Goal: Book appointment/travel/reservation

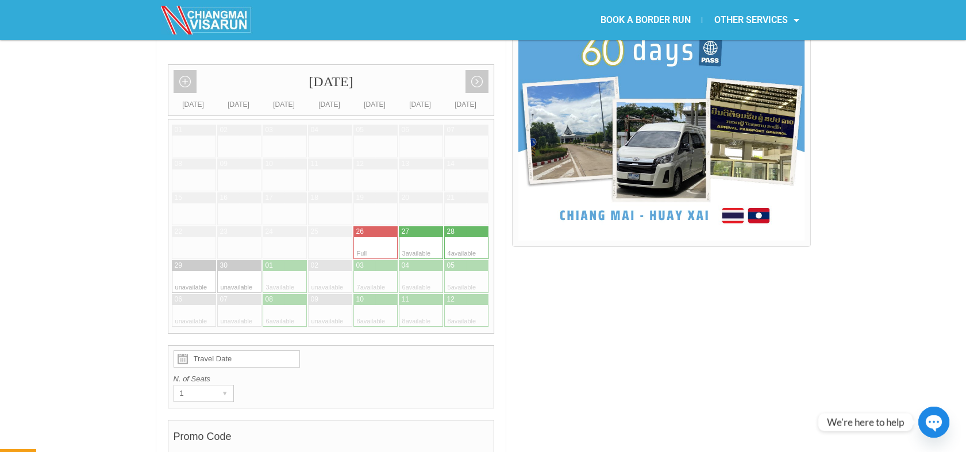
scroll to position [319, 0]
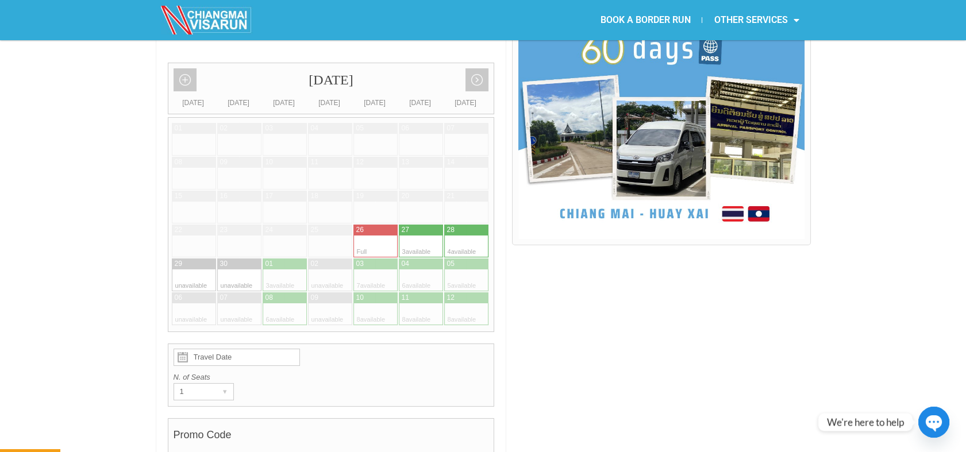
click at [282, 270] on div at bounding box center [274, 281] width 22 height 22
type input "01 October 2025"
radio input "true"
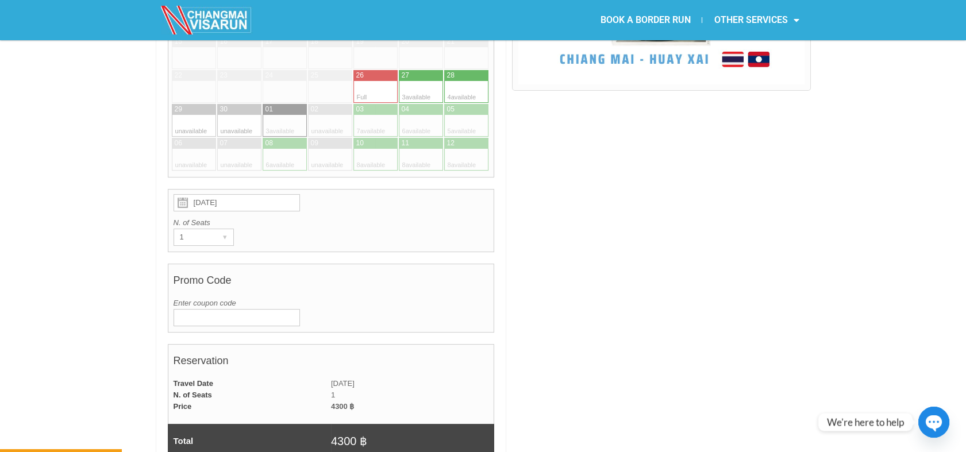
scroll to position [793, 0]
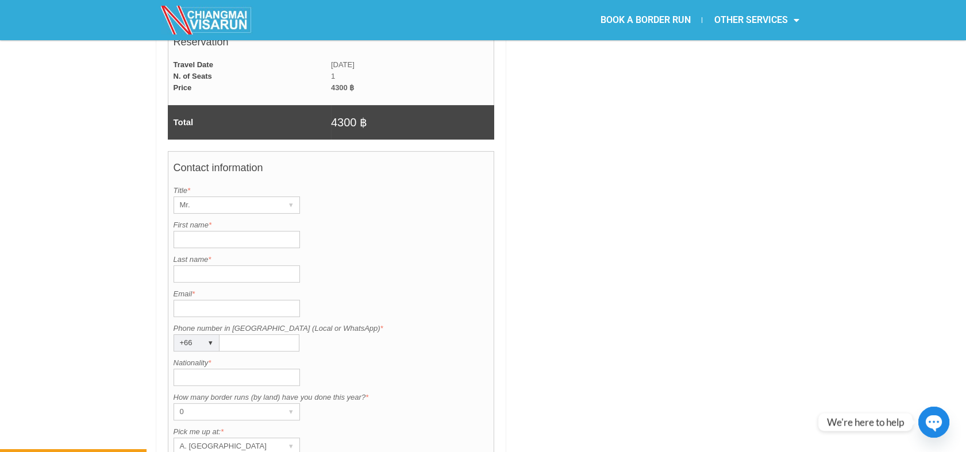
click at [245, 231] on input "First name *" at bounding box center [237, 239] width 126 height 17
click at [237, 197] on div "Mr." at bounding box center [225, 205] width 103 height 16
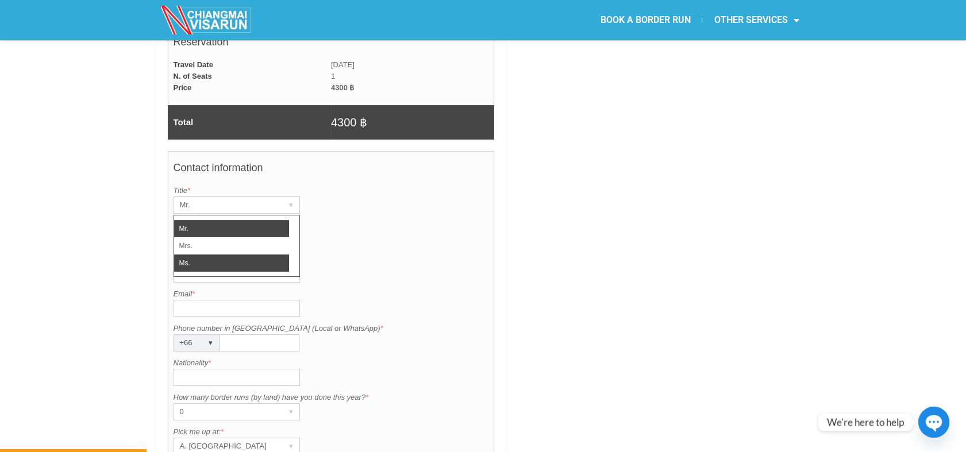
click at [189, 255] on li "Ms." at bounding box center [231, 263] width 115 height 17
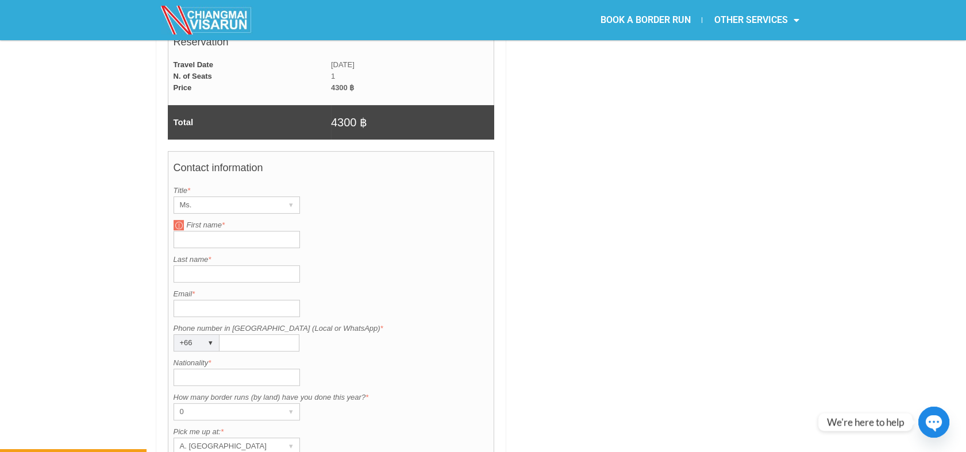
click at [193, 219] on div "Contact information Title is required. Title * Ms. ▾ Mr. Mrs. Ms. First name is…" at bounding box center [331, 352] width 327 height 402
click at [193, 231] on input "First name *" at bounding box center [237, 239] width 126 height 17
type input "Earr"
click at [178, 266] on input "Last name *" at bounding box center [237, 274] width 126 height 17
type input "Dechapisood"
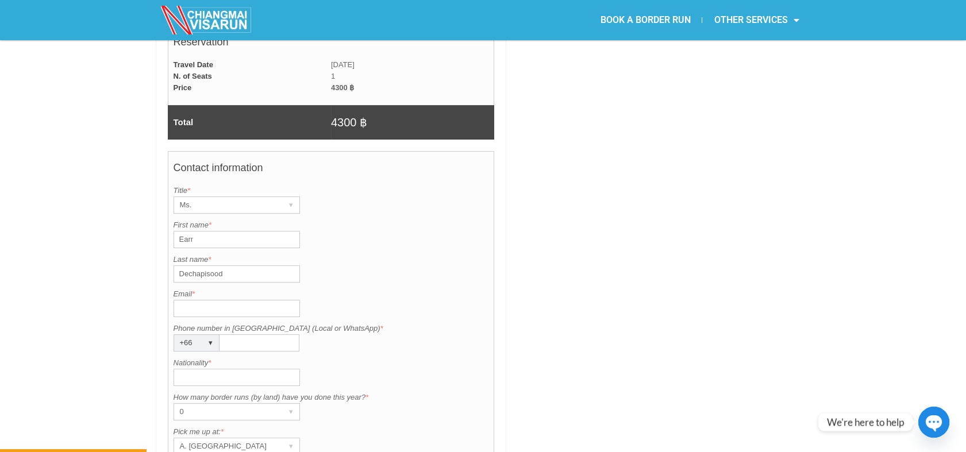
type input "c.chonpariyaporn@gmail.com"
type input "0981459393"
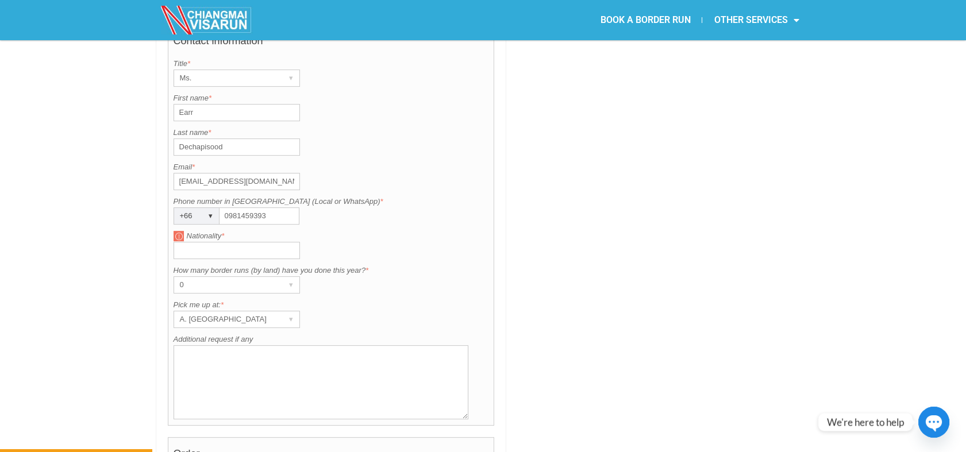
scroll to position [920, 0]
click at [232, 241] on input "Nationality *" at bounding box center [237, 249] width 126 height 17
type input "Thai"
click at [183, 364] on textarea "Additional request if any" at bounding box center [321, 382] width 295 height 74
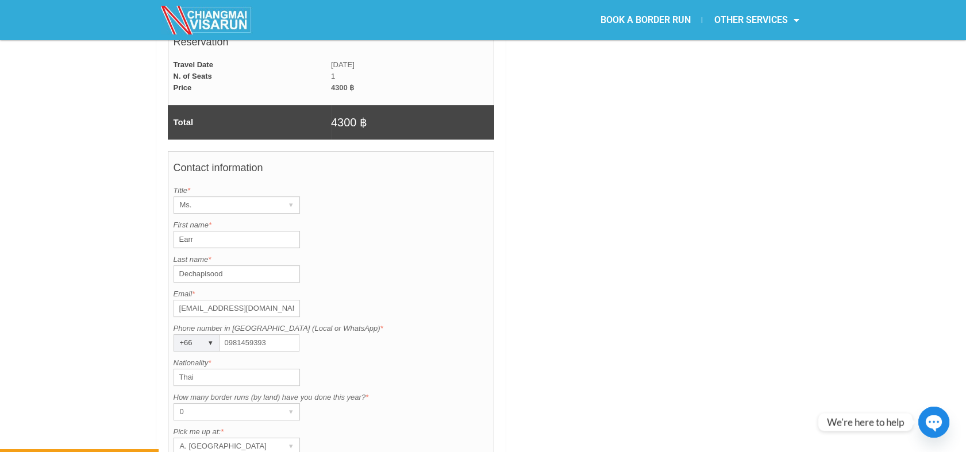
scroll to position [1112, 0]
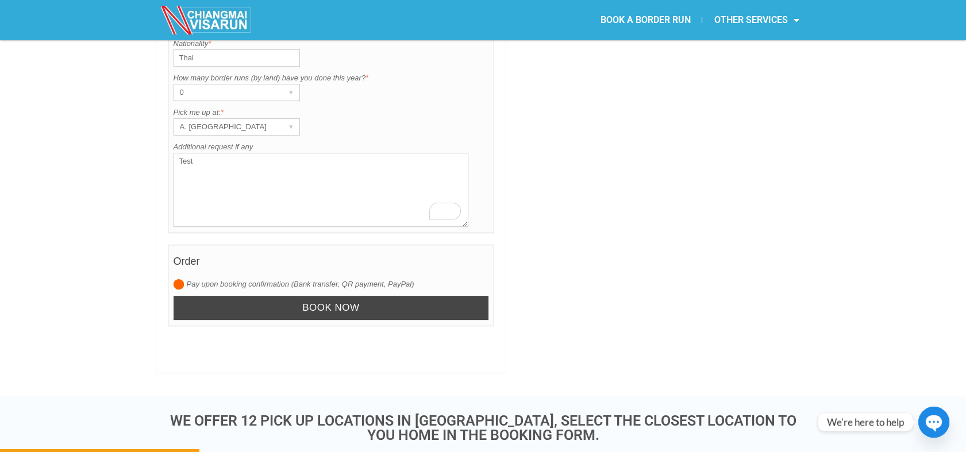
type textarea "Test"
click at [310, 296] on input "Book now" at bounding box center [332, 308] width 316 height 25
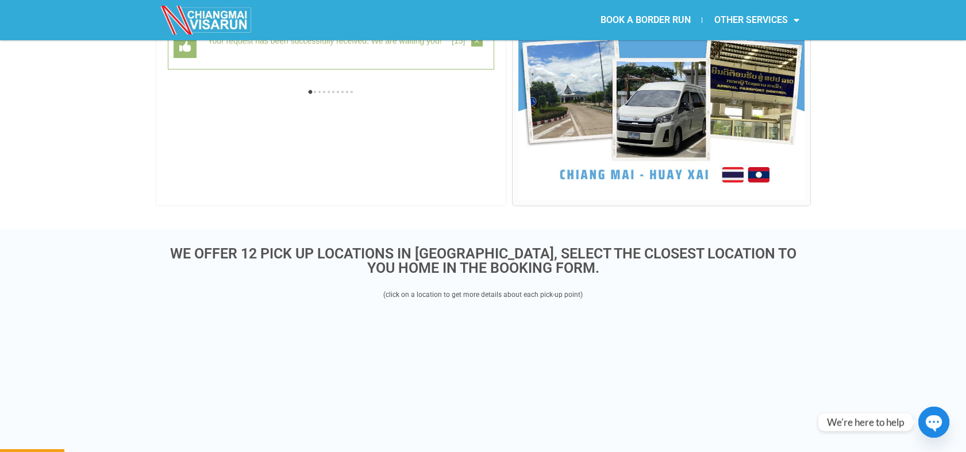
scroll to position [297, 0]
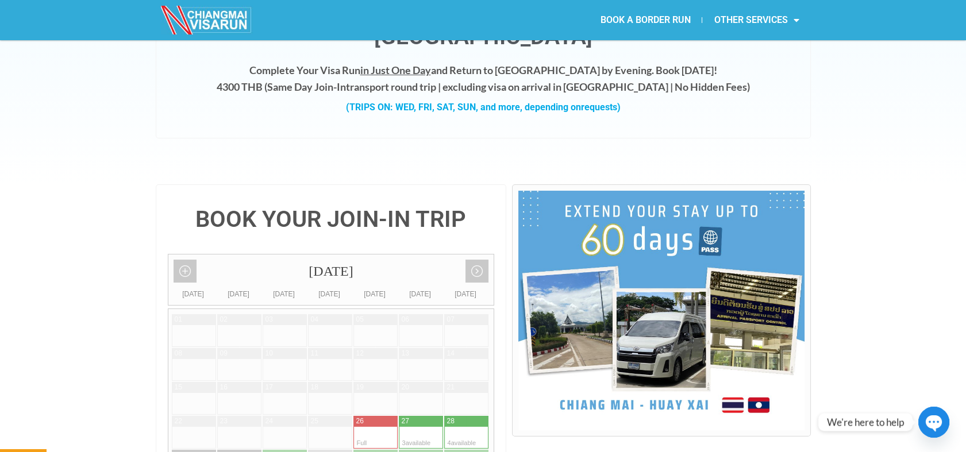
scroll to position [255, 0]
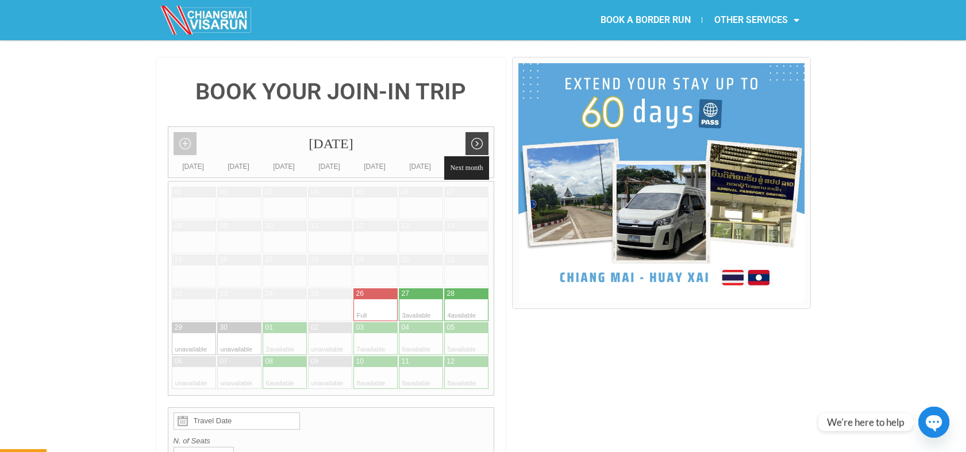
click at [485, 132] on link "Next month" at bounding box center [477, 143] width 23 height 23
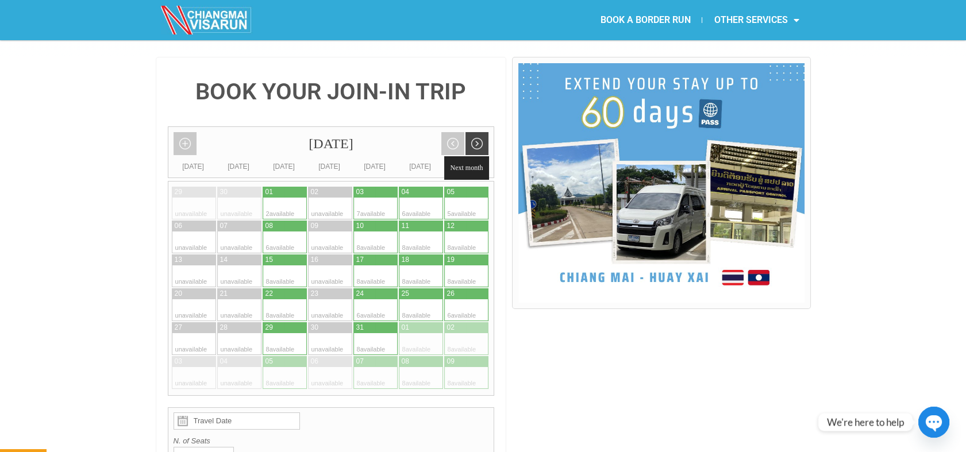
click at [485, 132] on link "Next month" at bounding box center [477, 143] width 23 height 23
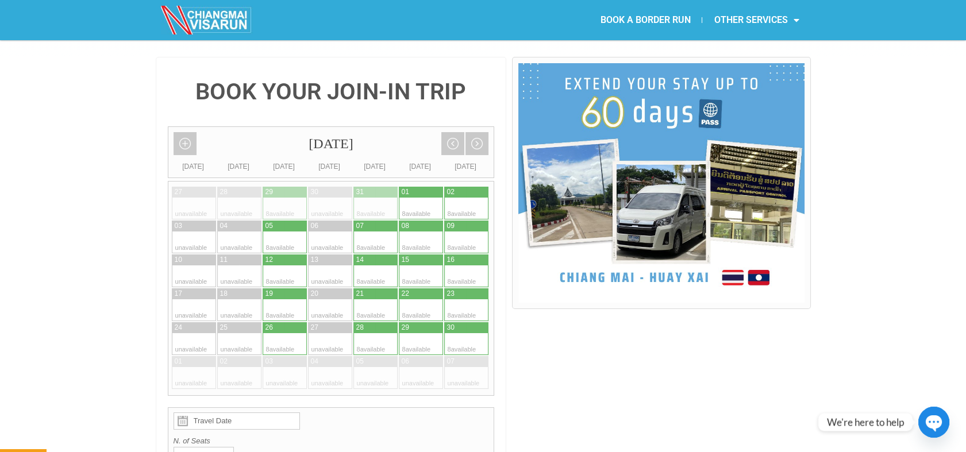
click at [422, 187] on div at bounding box center [432, 192] width 22 height 11
type input "01 November 2025"
radio input "true"
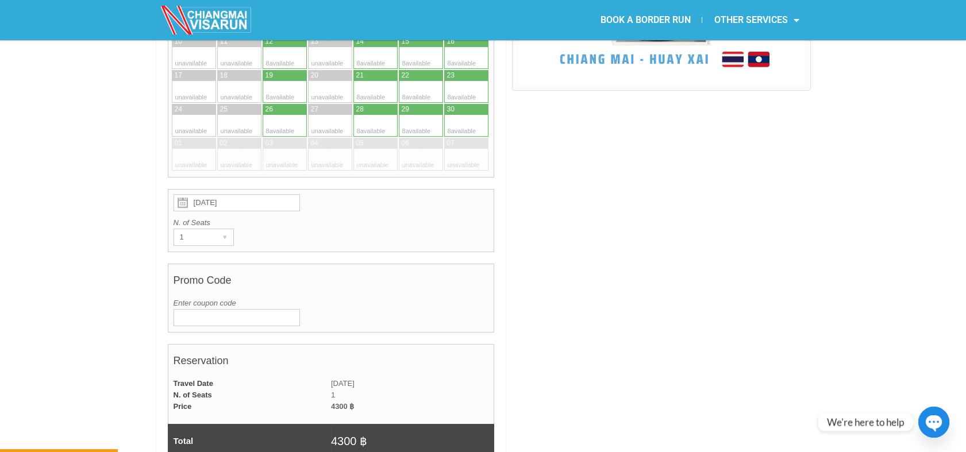
scroll to position [793, 0]
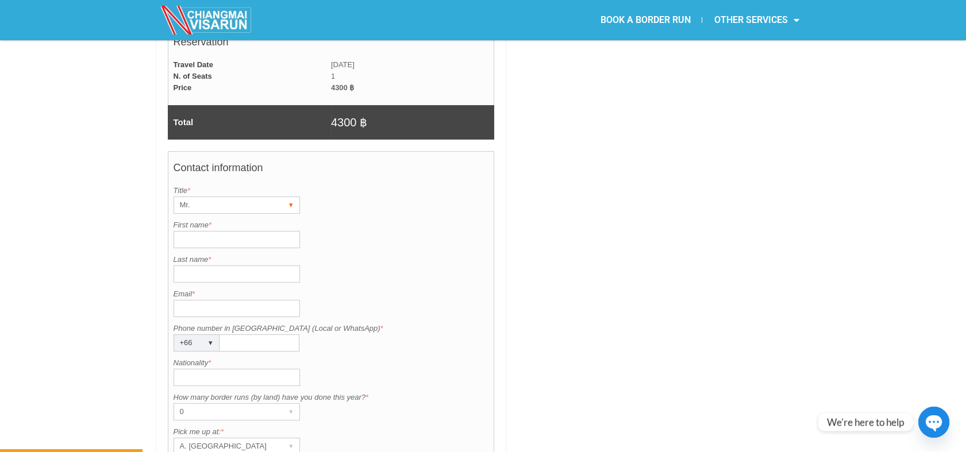
click at [216, 197] on div "Mr." at bounding box center [225, 205] width 103 height 16
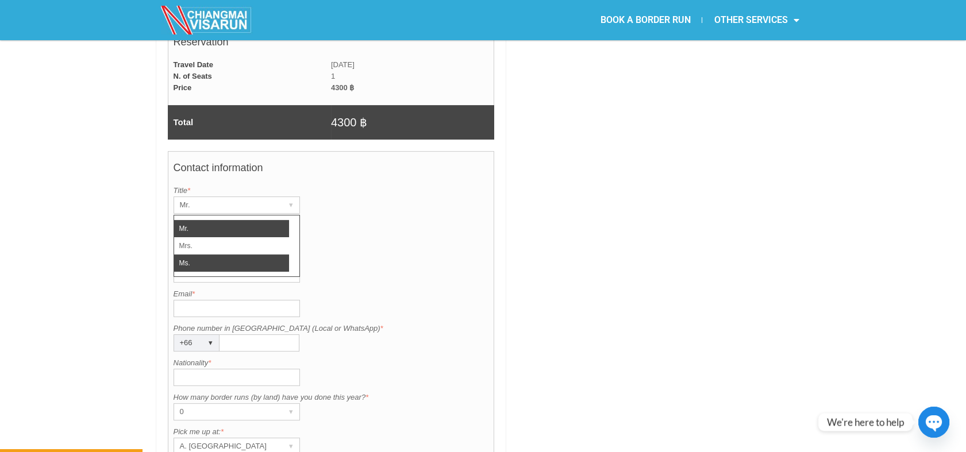
click at [208, 255] on li "Ms." at bounding box center [231, 263] width 115 height 17
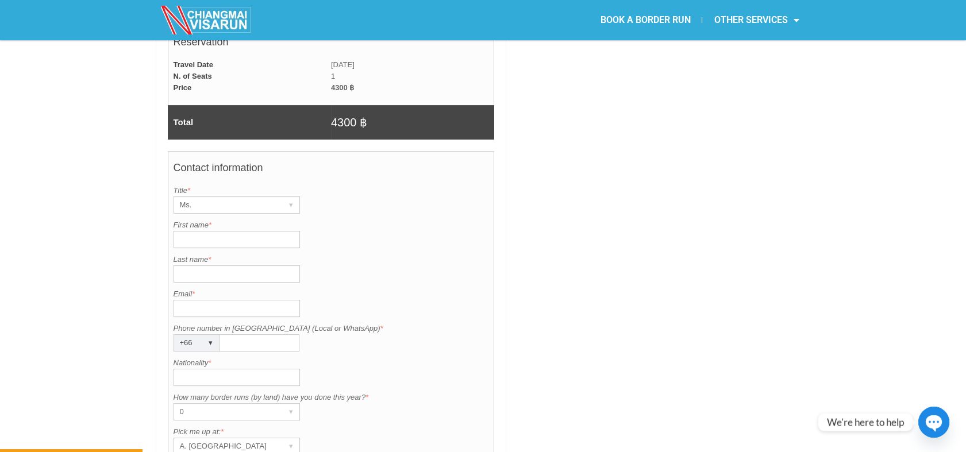
click at [207, 231] on input "First name *" at bounding box center [237, 239] width 126 height 17
type input "Earr"
click at [205, 266] on input "Last name *" at bounding box center [237, 274] width 126 height 17
type input "Dechapisood"
type input "c.chonpariyaporn@gmail.com"
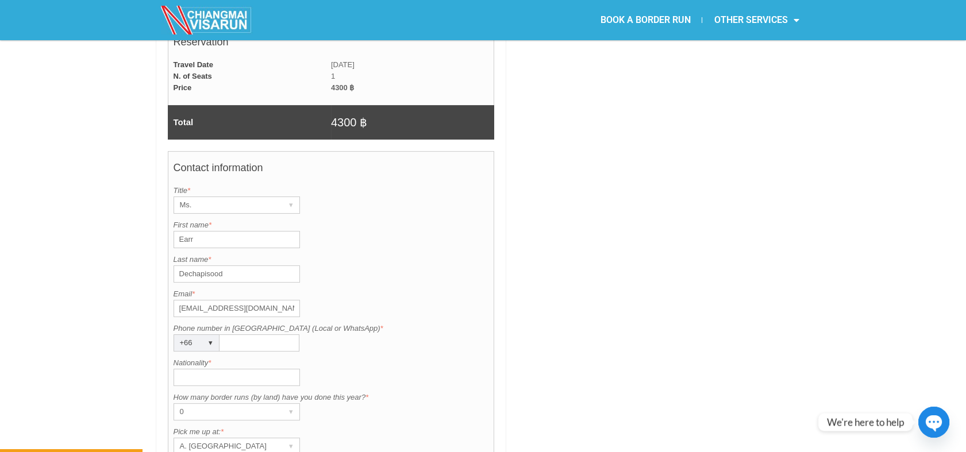
type input "0981459393"
type input "Thai"
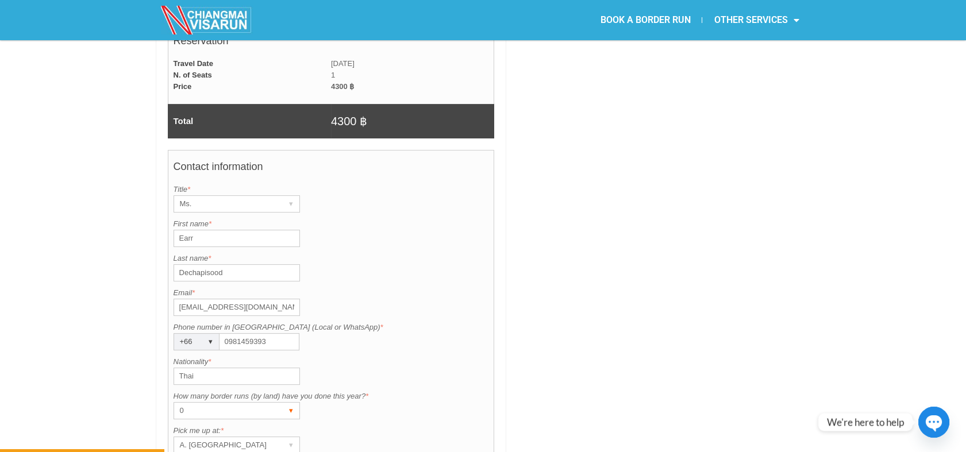
scroll to position [920, 0]
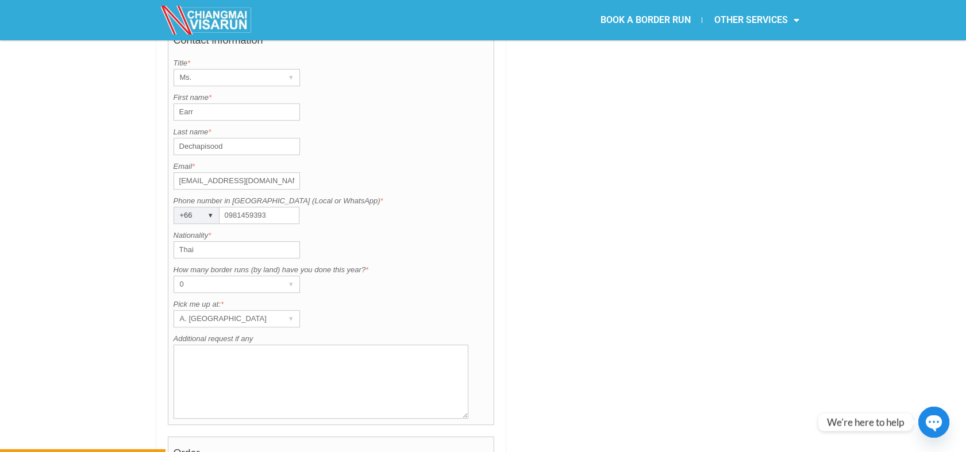
click at [212, 345] on textarea "Additional request if any" at bounding box center [321, 382] width 295 height 74
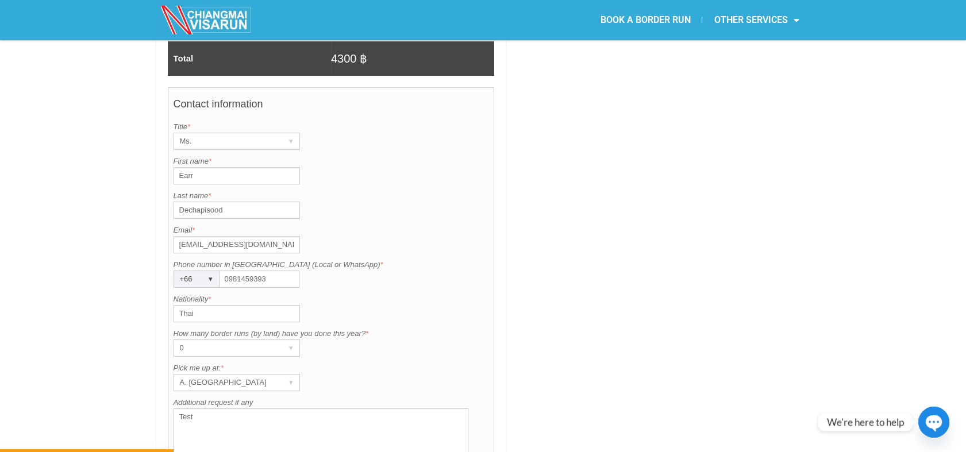
scroll to position [1048, 0]
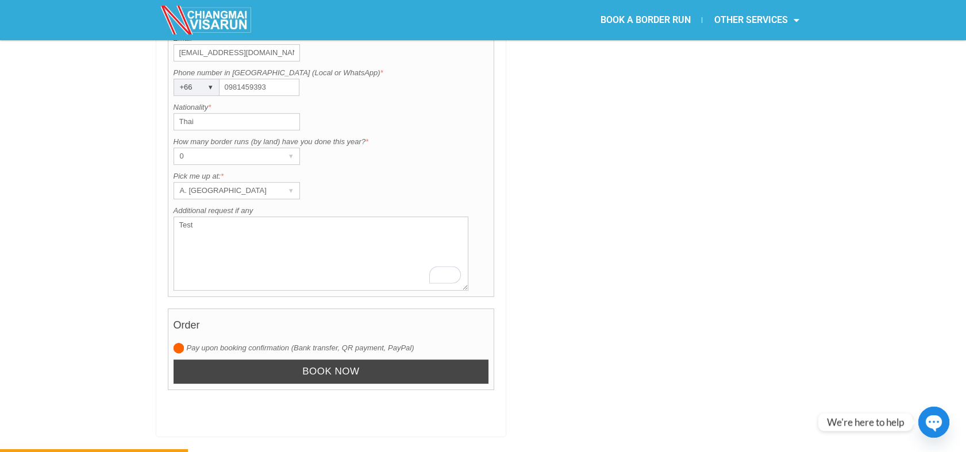
type textarea "Test"
click at [352, 360] on input "Book now" at bounding box center [332, 372] width 316 height 25
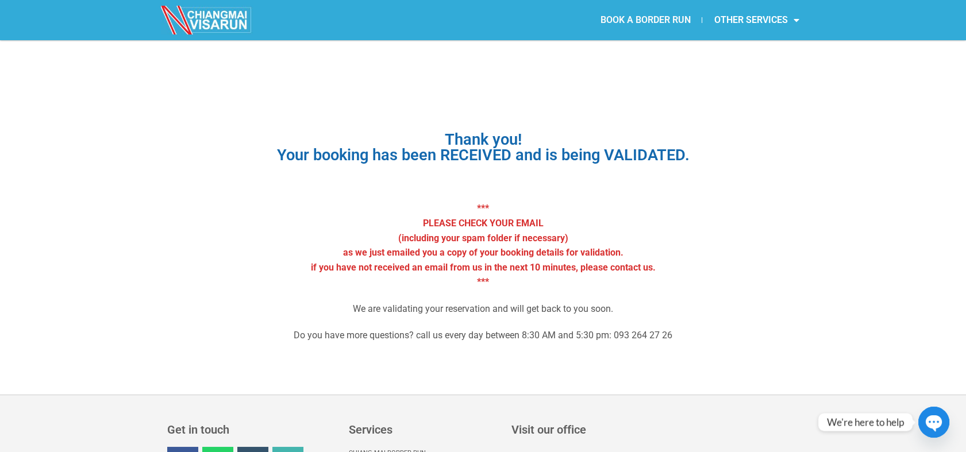
click at [641, 21] on link "BOOK A BORDER RUN" at bounding box center [645, 20] width 113 height 26
